Goal: Navigation & Orientation: Find specific page/section

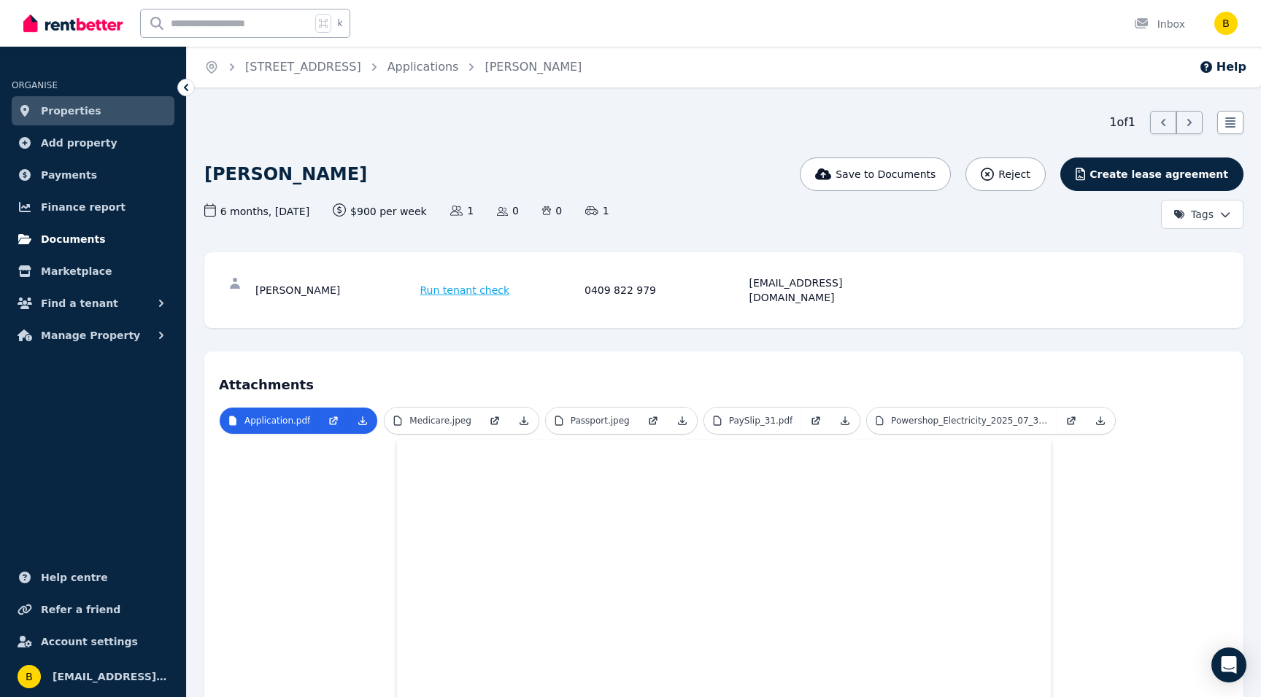
click at [63, 233] on span "Documents" at bounding box center [73, 240] width 65 height 18
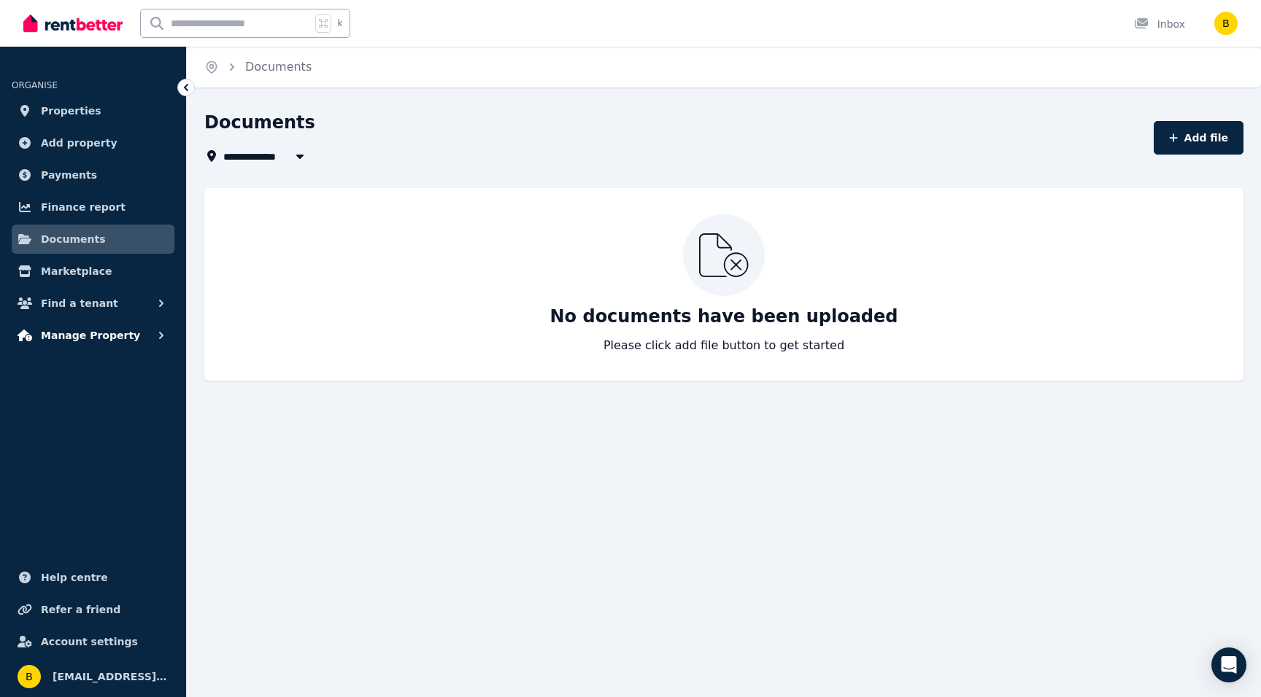
click at [77, 327] on span "Manage Property" at bounding box center [90, 336] width 99 height 18
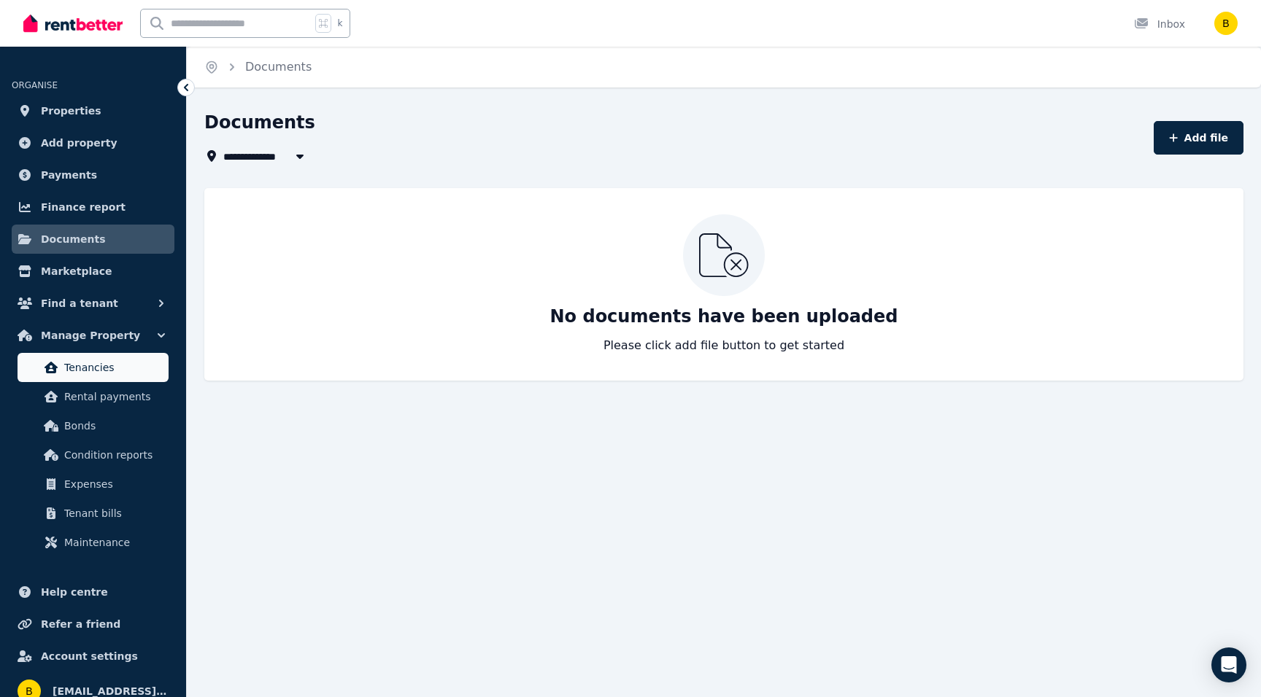
click at [88, 371] on span "Tenancies" at bounding box center [113, 368] width 98 height 18
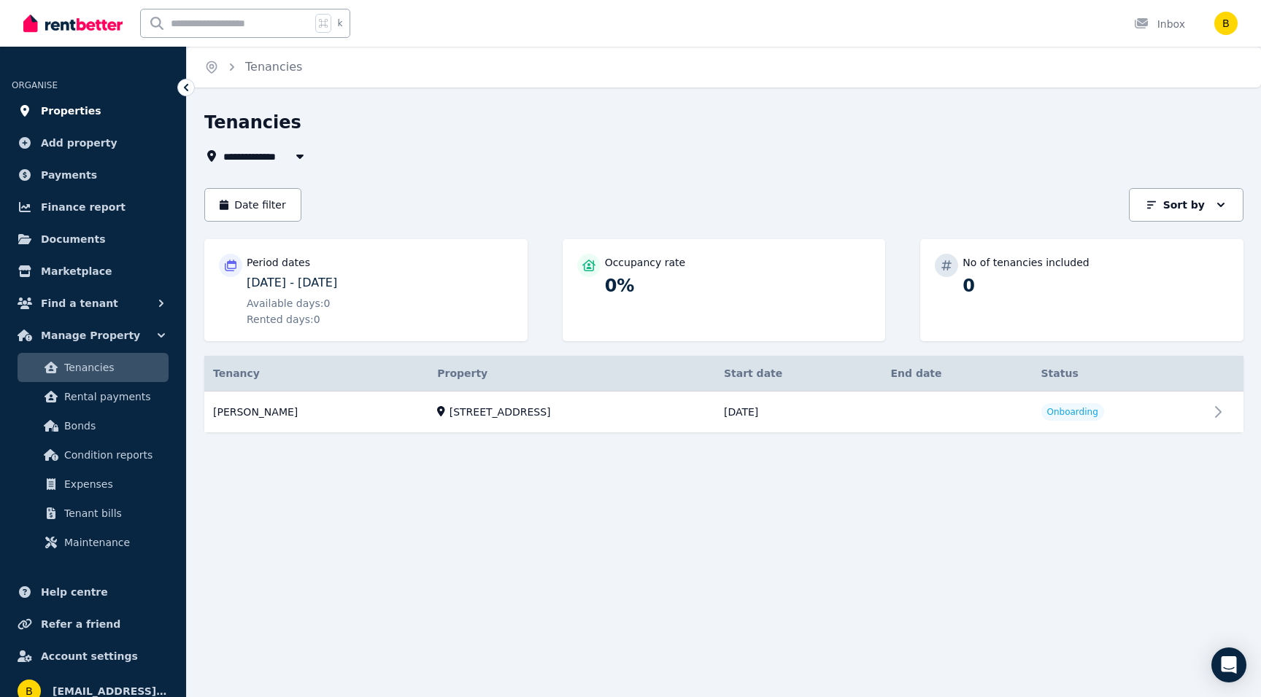
click at [58, 105] on span "Properties" at bounding box center [71, 111] width 61 height 18
